Goal: Transaction & Acquisition: Purchase product/service

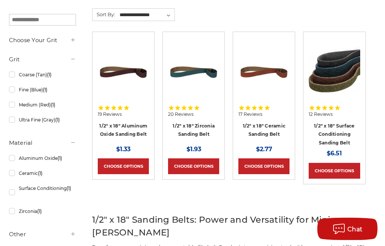
scroll to position [137, 0]
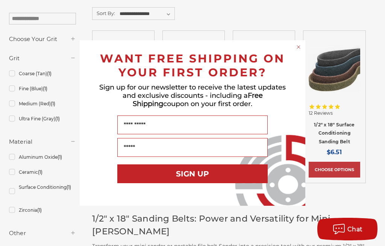
click at [301, 51] on circle "Close dialog" at bounding box center [298, 47] width 7 height 7
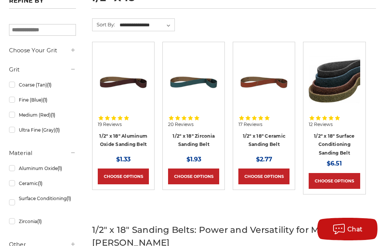
scroll to position [125, 0]
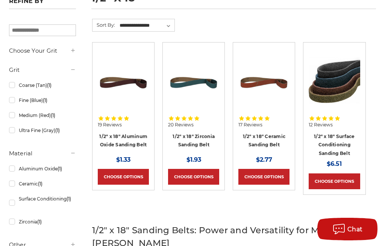
click at [334, 138] on link "1/2" x 18" Surface Conditioning Sanding Belt" at bounding box center [334, 145] width 41 height 23
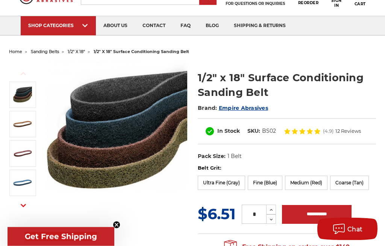
scroll to position [38, 0]
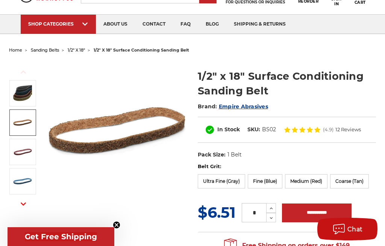
click at [24, 128] on img at bounding box center [22, 122] width 19 height 19
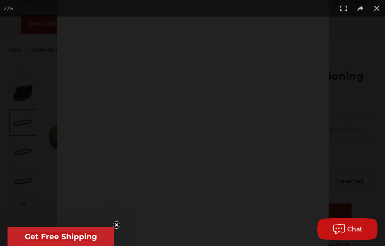
click at [21, 139] on div at bounding box center [192, 123] width 385 height 246
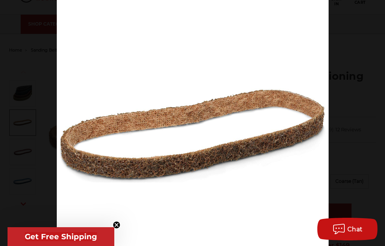
click at [17, 149] on div at bounding box center [192, 123] width 385 height 246
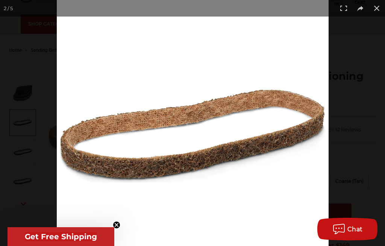
click at [364, 90] on div at bounding box center [249, 123] width 385 height 246
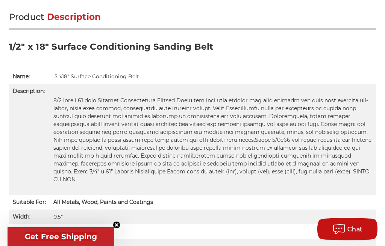
scroll to position [484, 0]
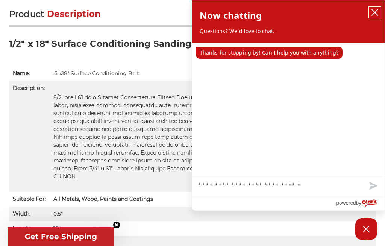
click at [376, 9] on icon "close chatbox" at bounding box center [376, 13] width 8 height 8
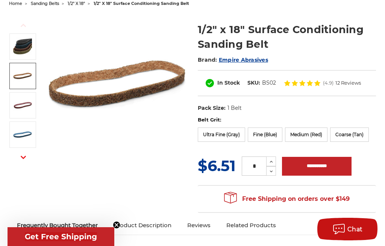
scroll to position [0, 0]
